Goal: Check status: Check status

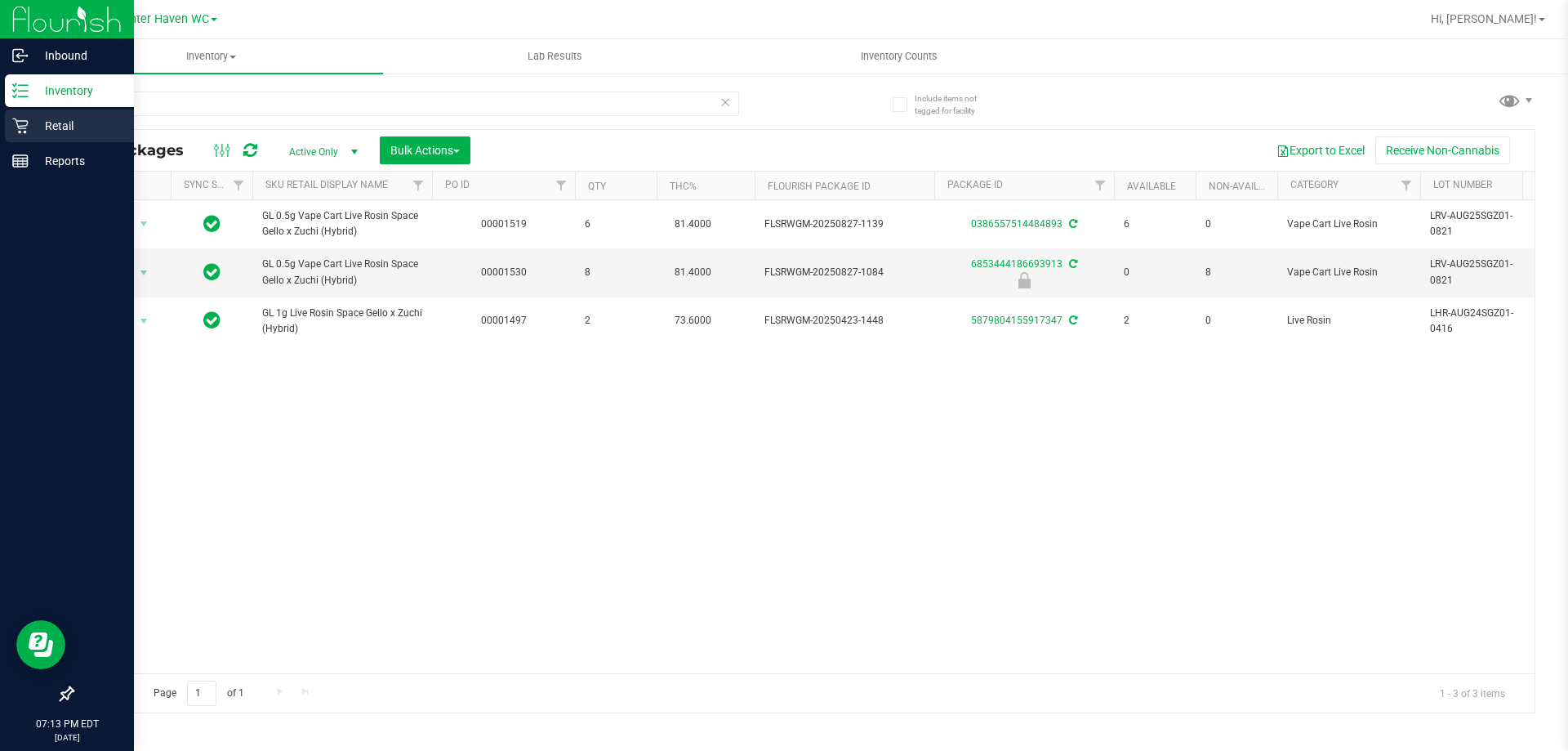
click at [38, 121] on p "Retail" at bounding box center [78, 126] width 98 height 19
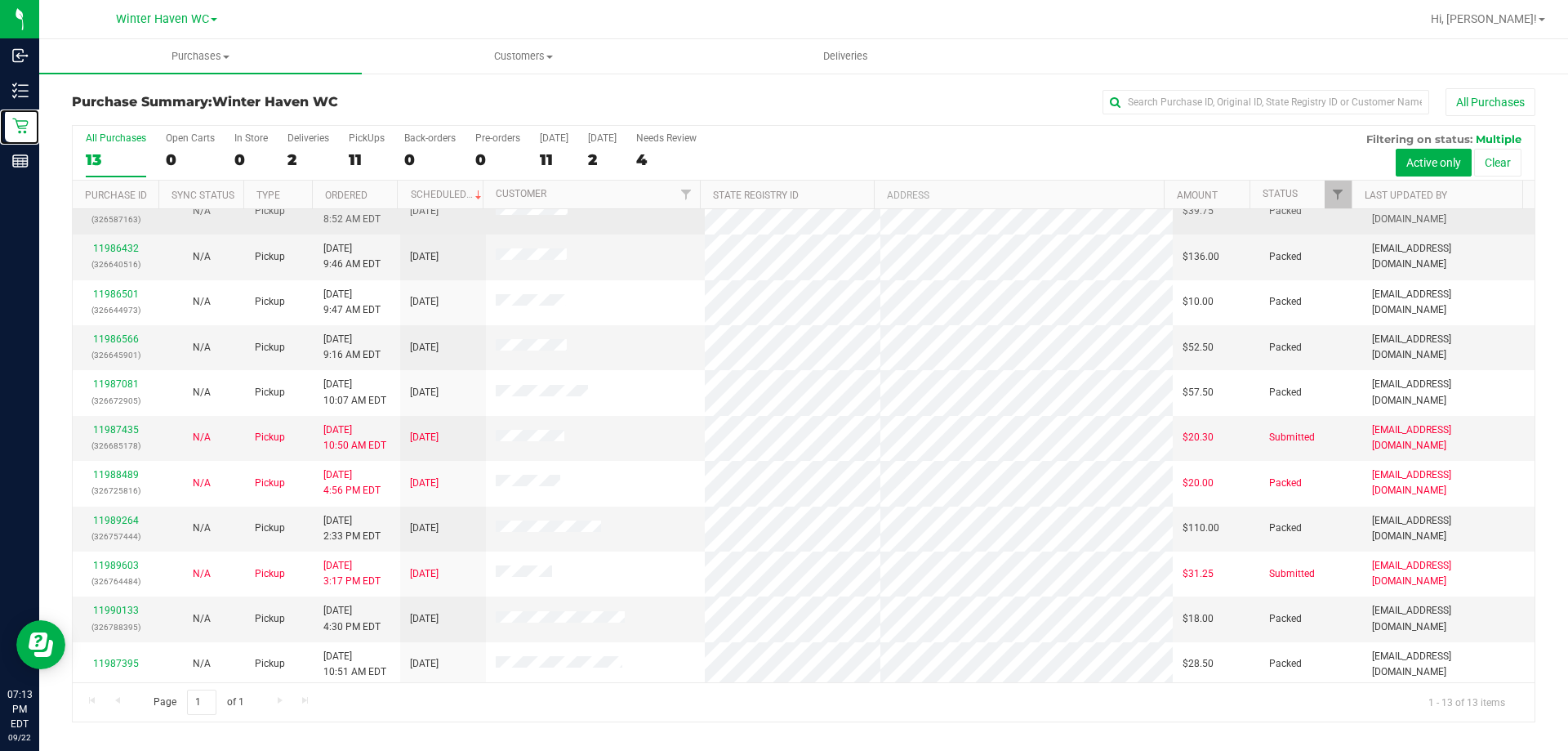
scroll to position [115, 0]
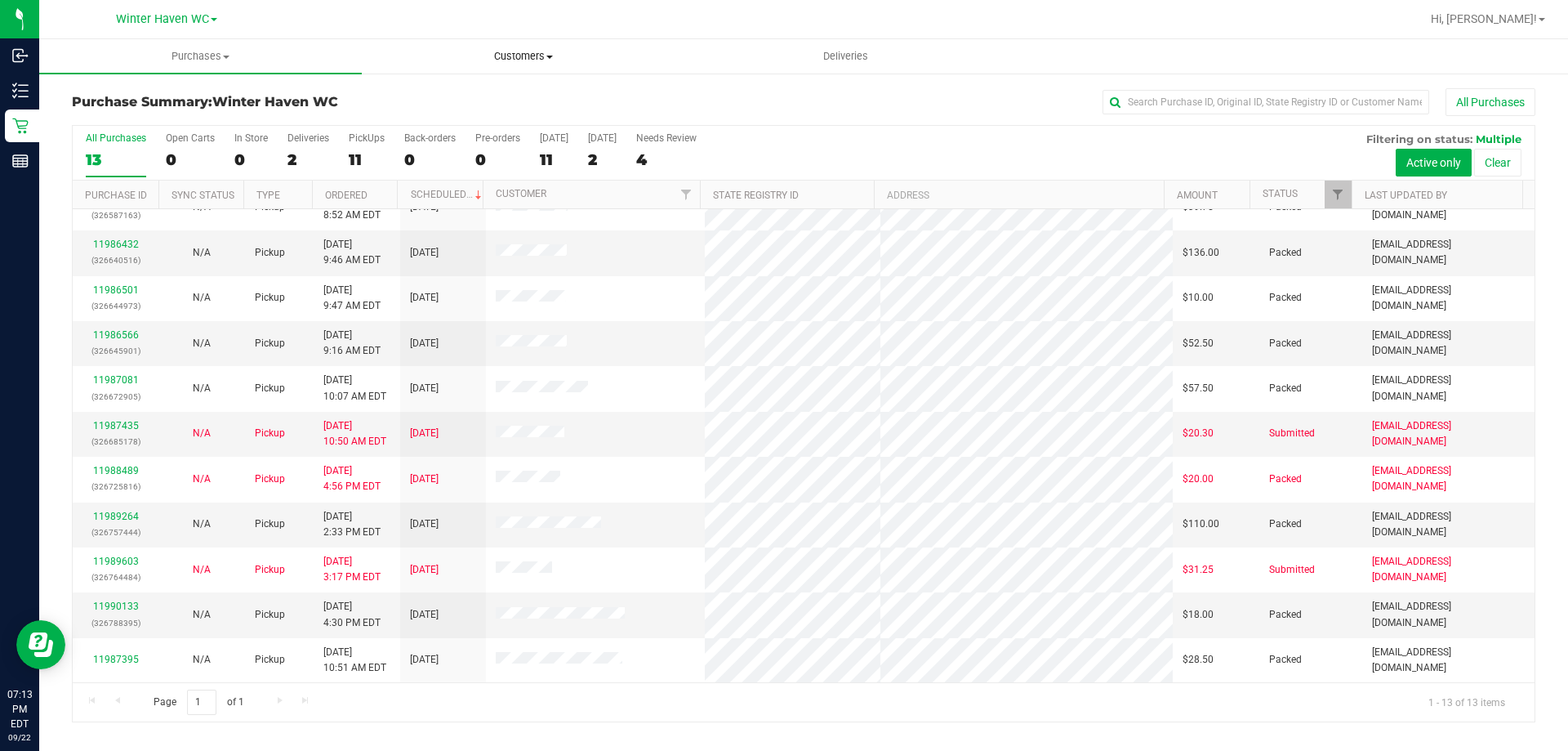
click at [533, 53] on span "Customers" at bounding box center [522, 56] width 321 height 15
click at [459, 99] on span "All customers" at bounding box center [420, 99] width 117 height 14
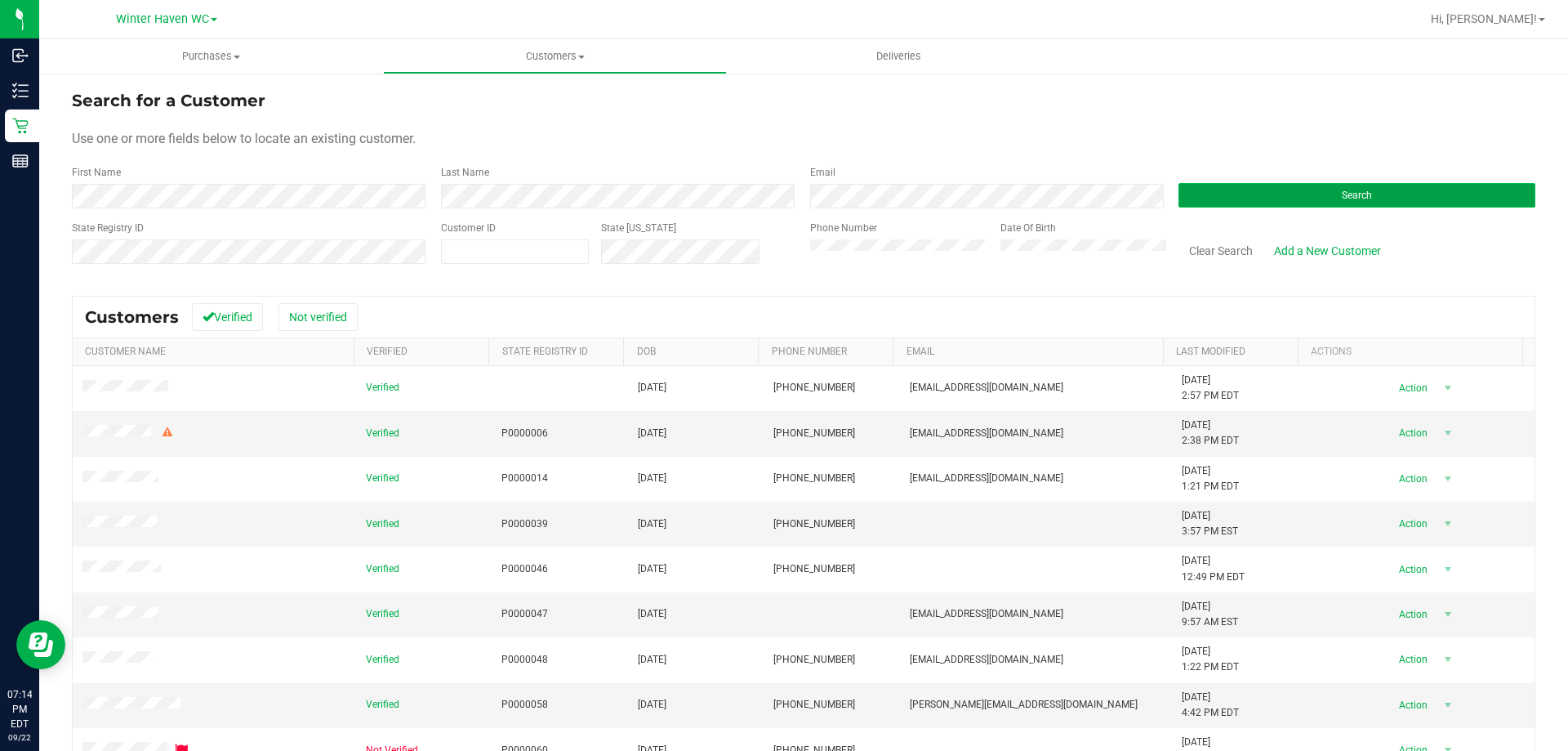
click at [1286, 186] on button "Search" at bounding box center [1357, 195] width 357 height 25
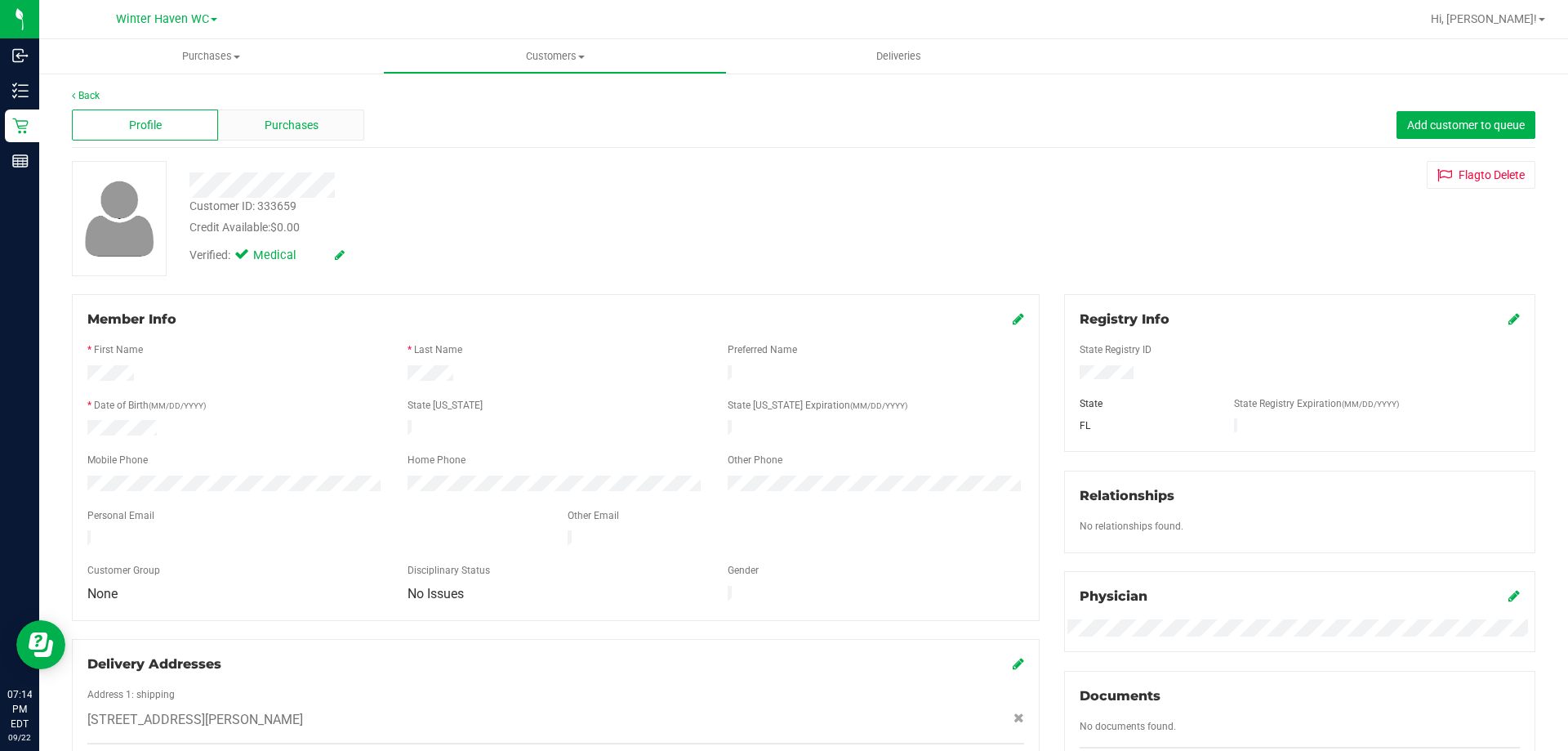
click at [311, 124] on span "Purchases" at bounding box center [291, 125] width 54 height 18
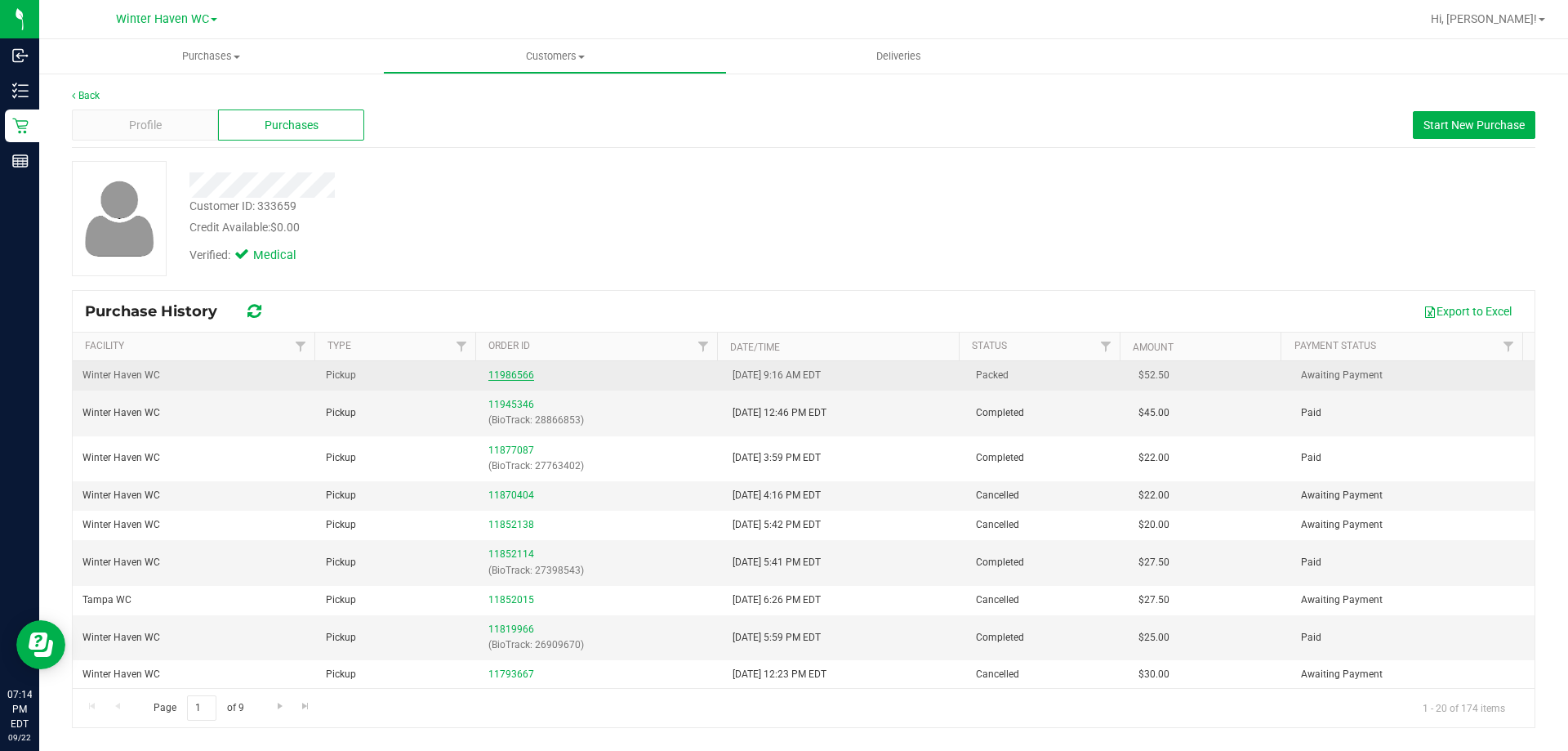
click at [505, 374] on link "11986566" at bounding box center [511, 375] width 46 height 11
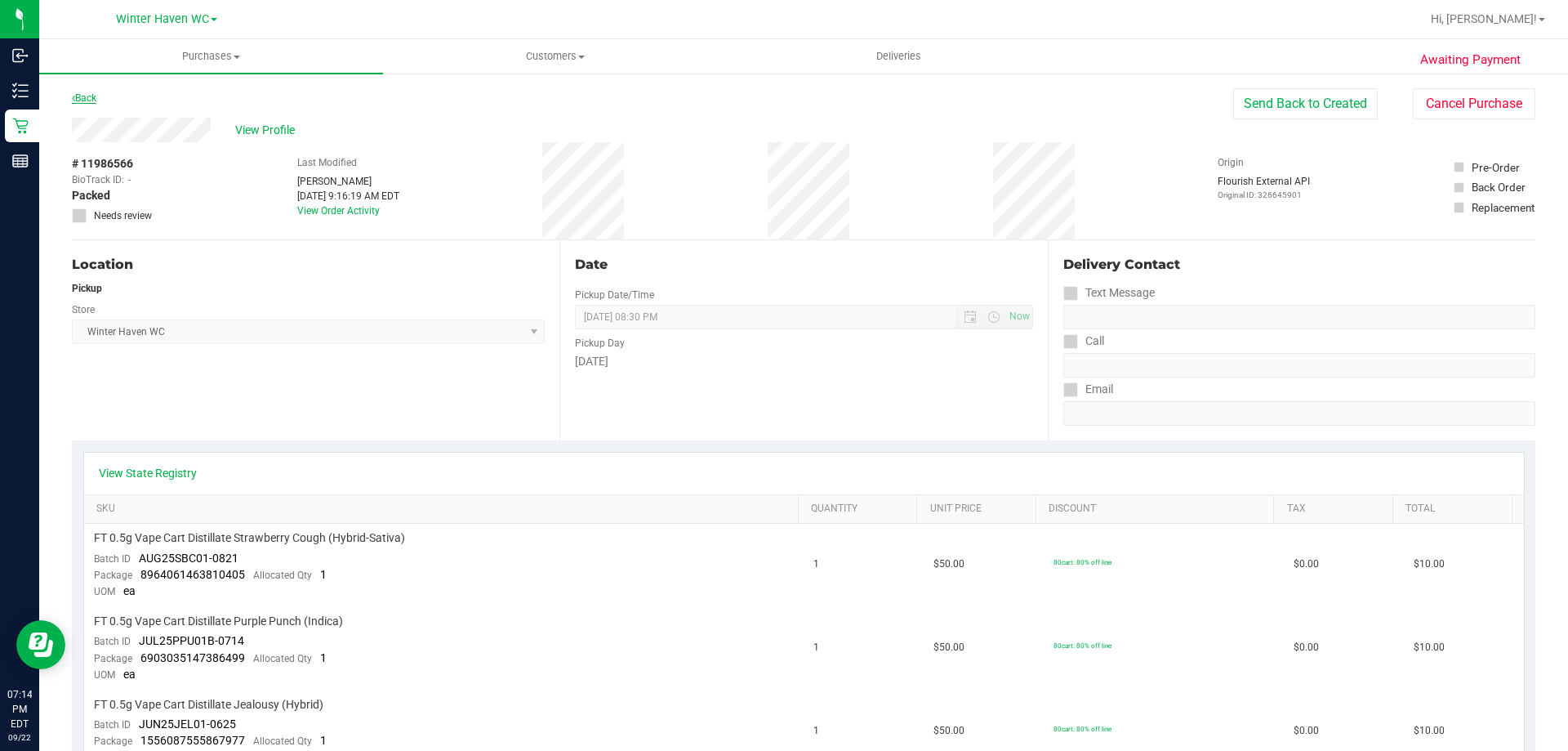
click at [91, 98] on link "Back" at bounding box center [84, 97] width 24 height 11
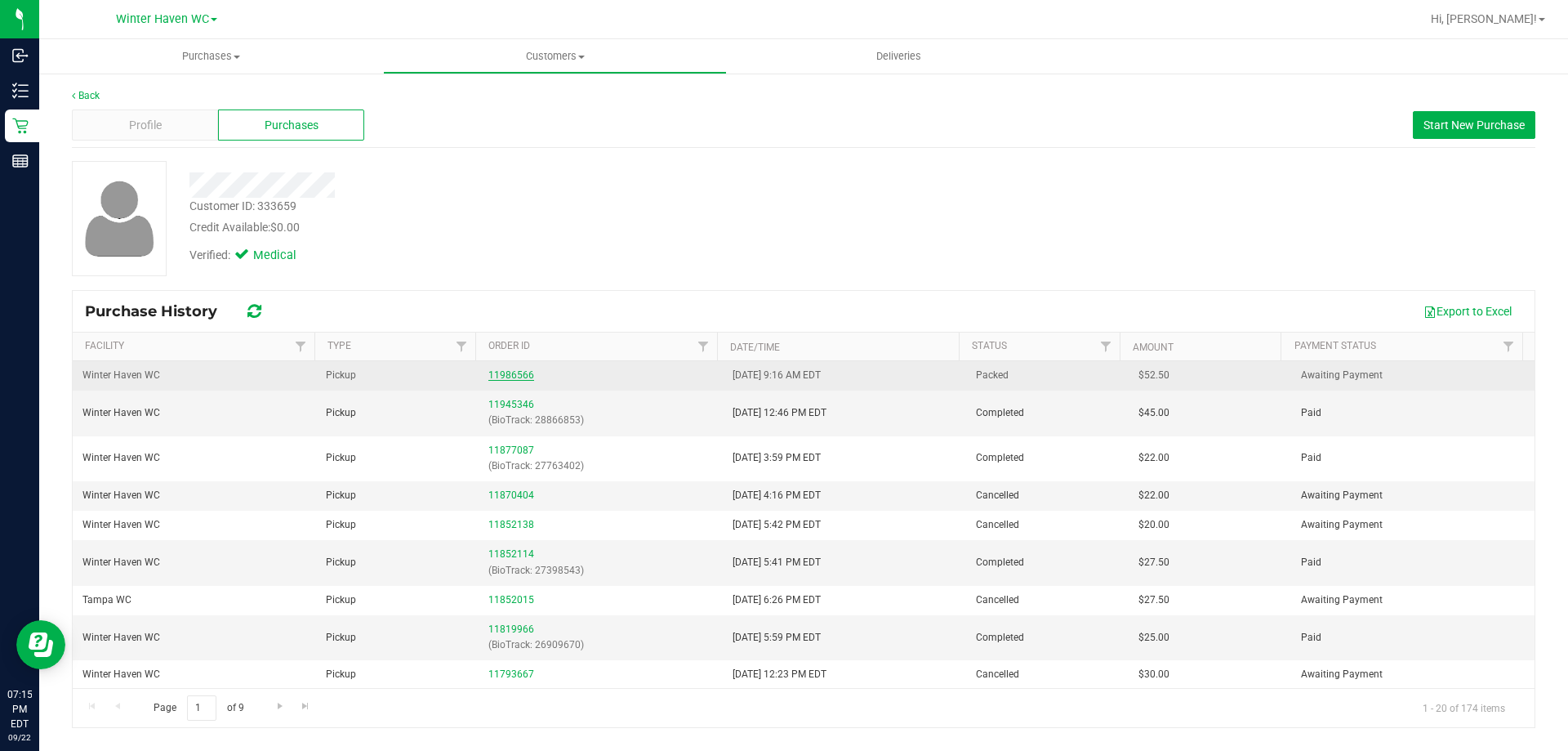
click at [501, 372] on link "11986566" at bounding box center [511, 375] width 46 height 11
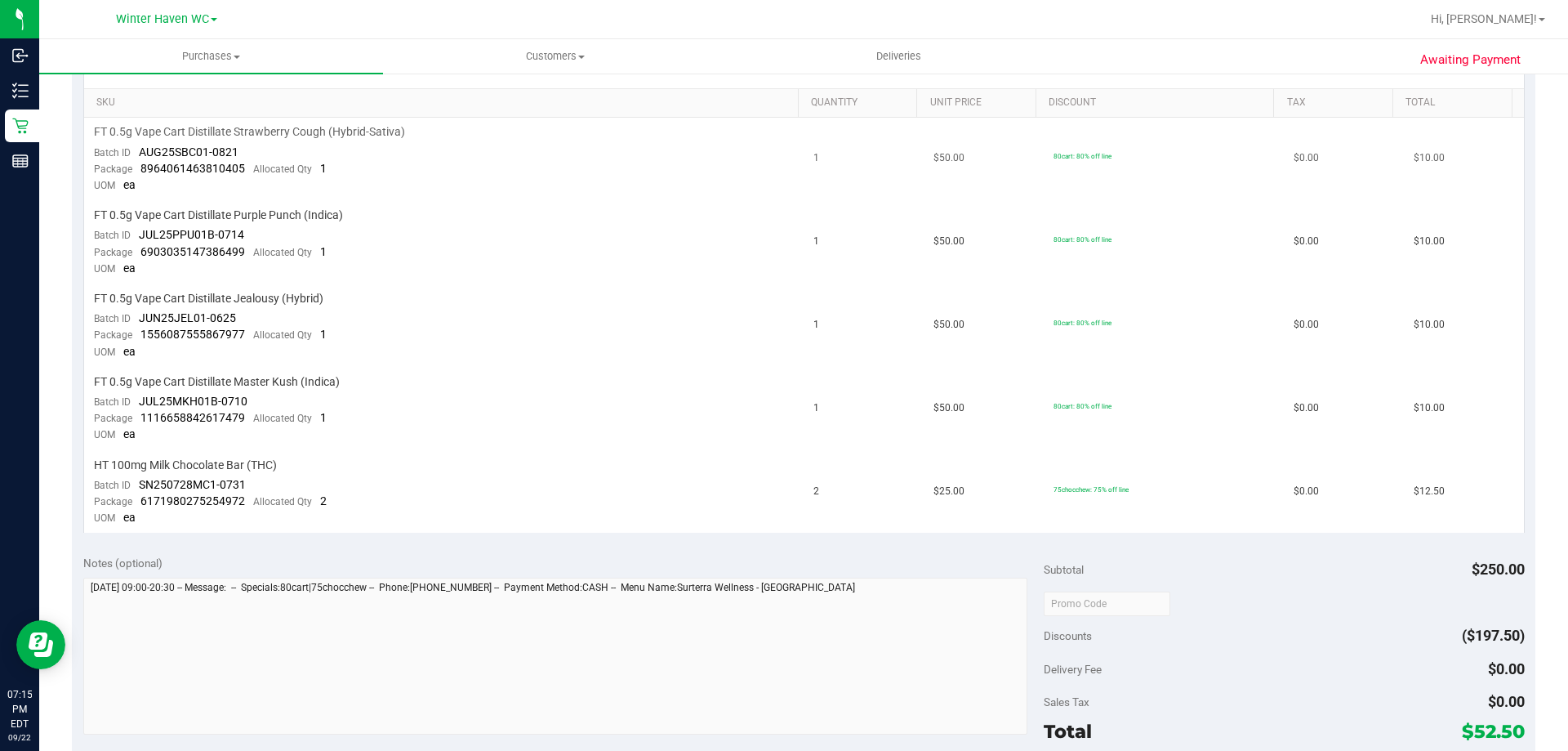
scroll to position [164, 0]
